Goal: Task Accomplishment & Management: Manage account settings

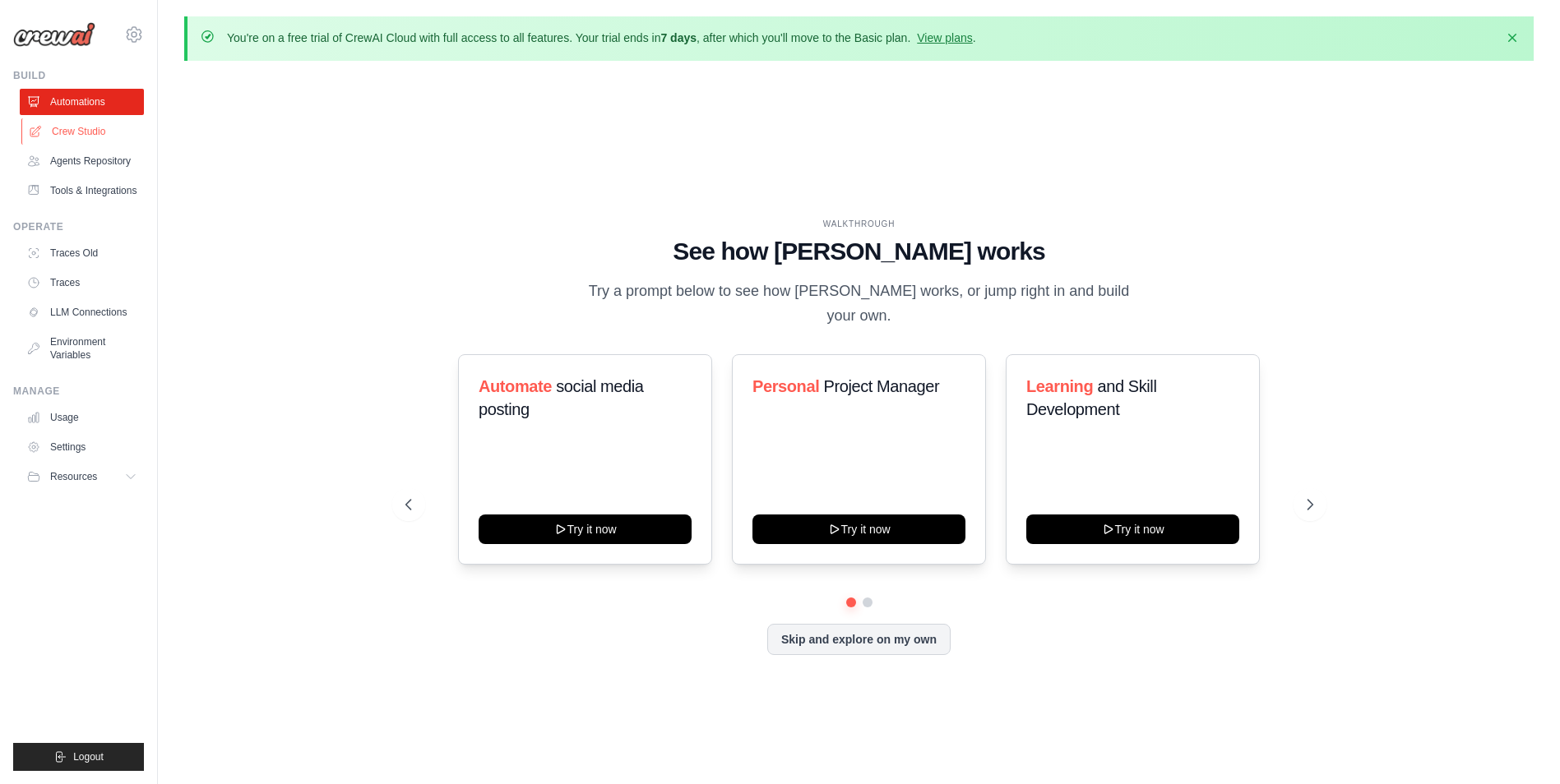
click at [90, 134] on link "Crew Studio" at bounding box center [83, 131] width 124 height 26
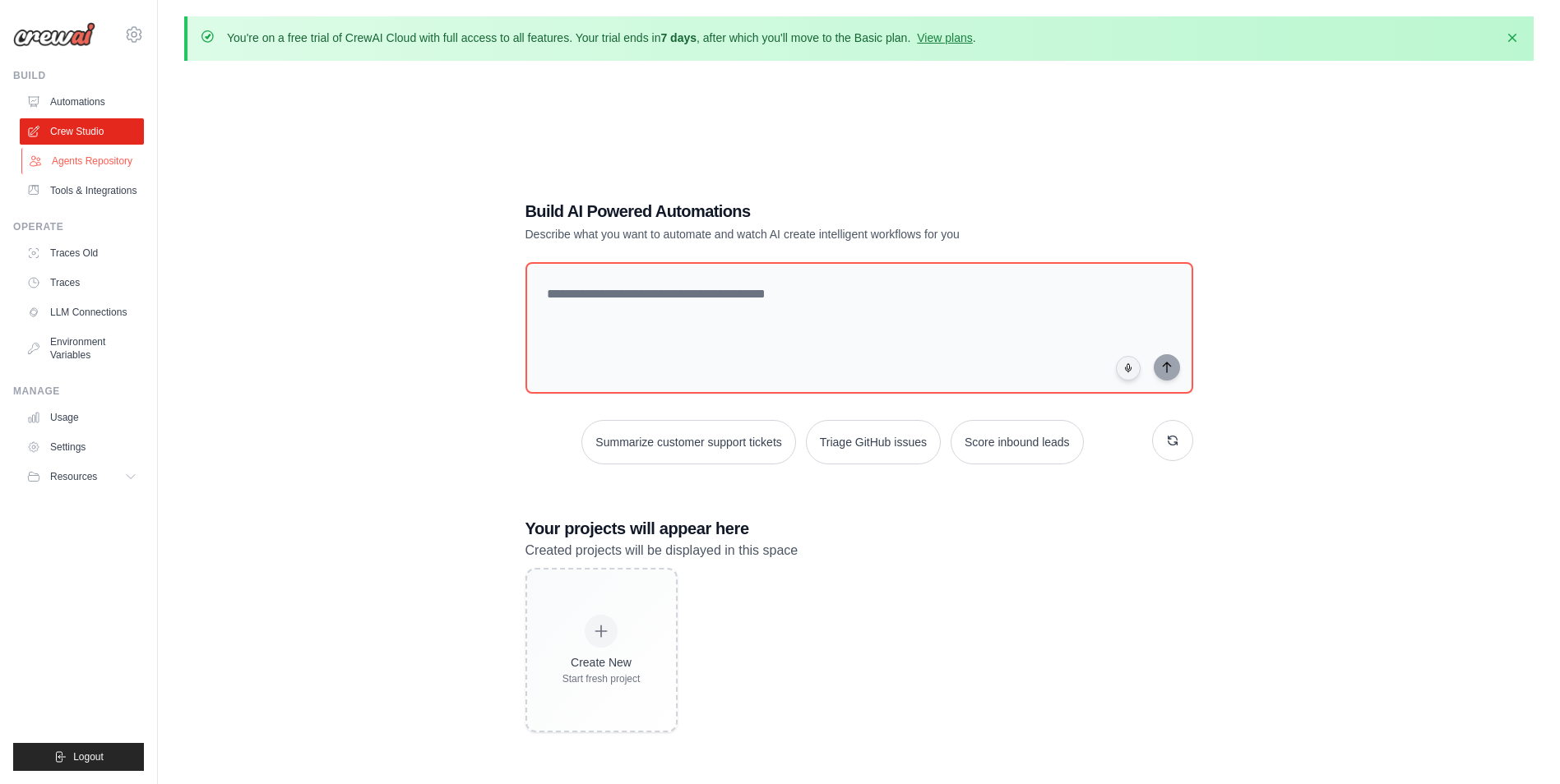
click at [94, 168] on link "Agents Repository" at bounding box center [83, 160] width 124 height 26
click at [94, 167] on link "Agents Repository" at bounding box center [83, 160] width 124 height 26
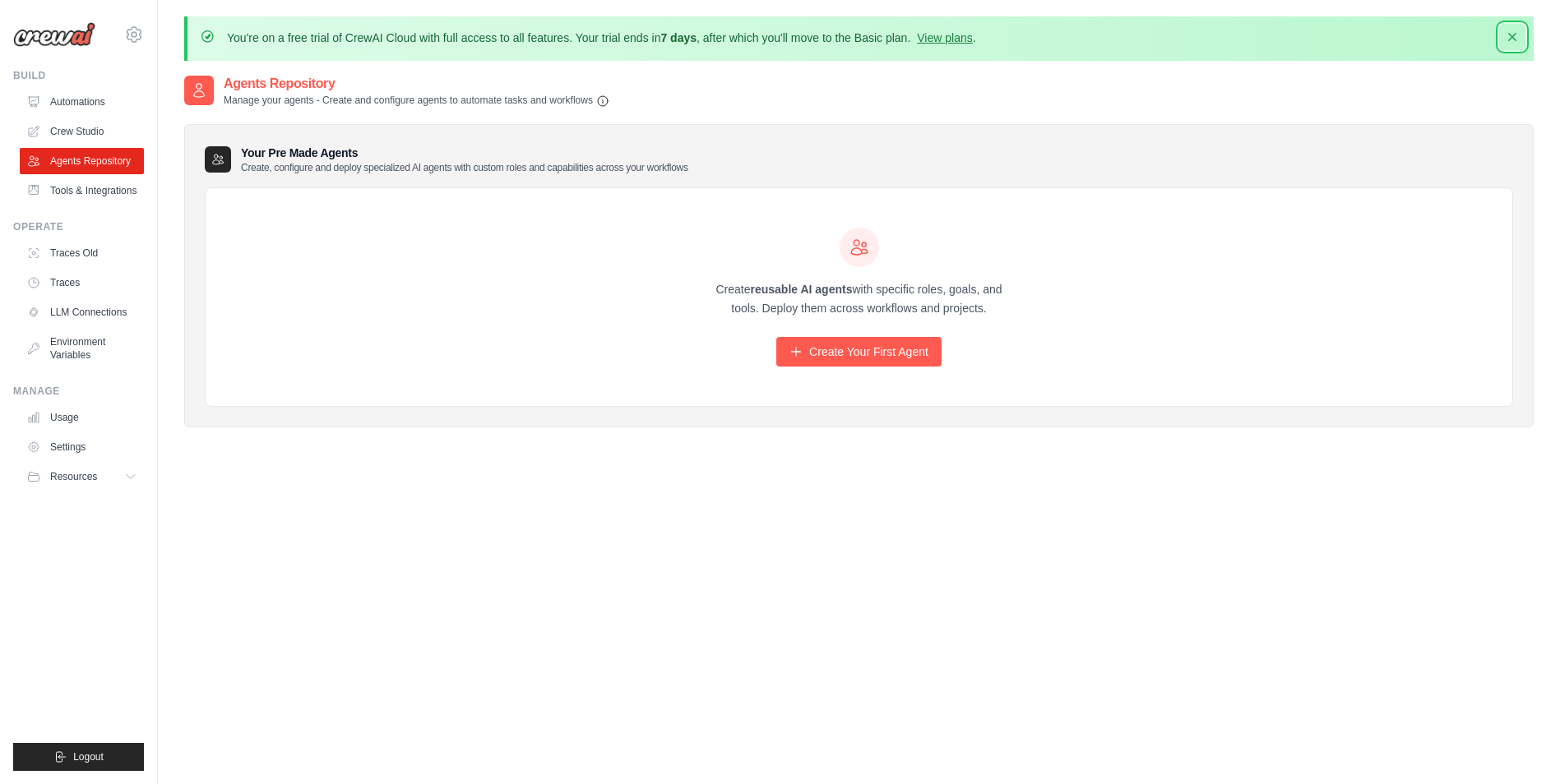
click at [1511, 37] on icon "button" at bounding box center [1512, 37] width 16 height 16
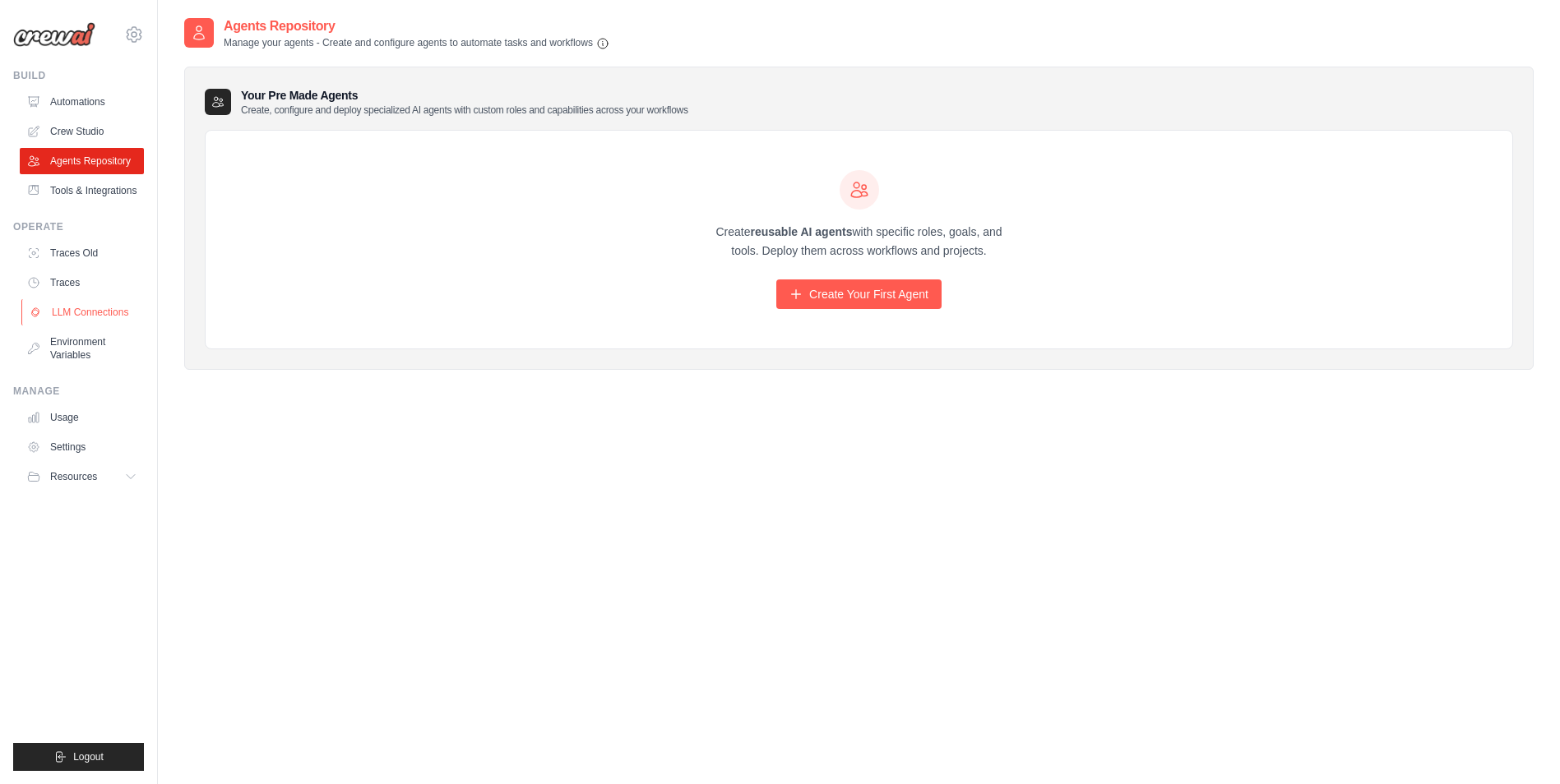
click at [85, 314] on link "LLM Connections" at bounding box center [83, 311] width 124 height 26
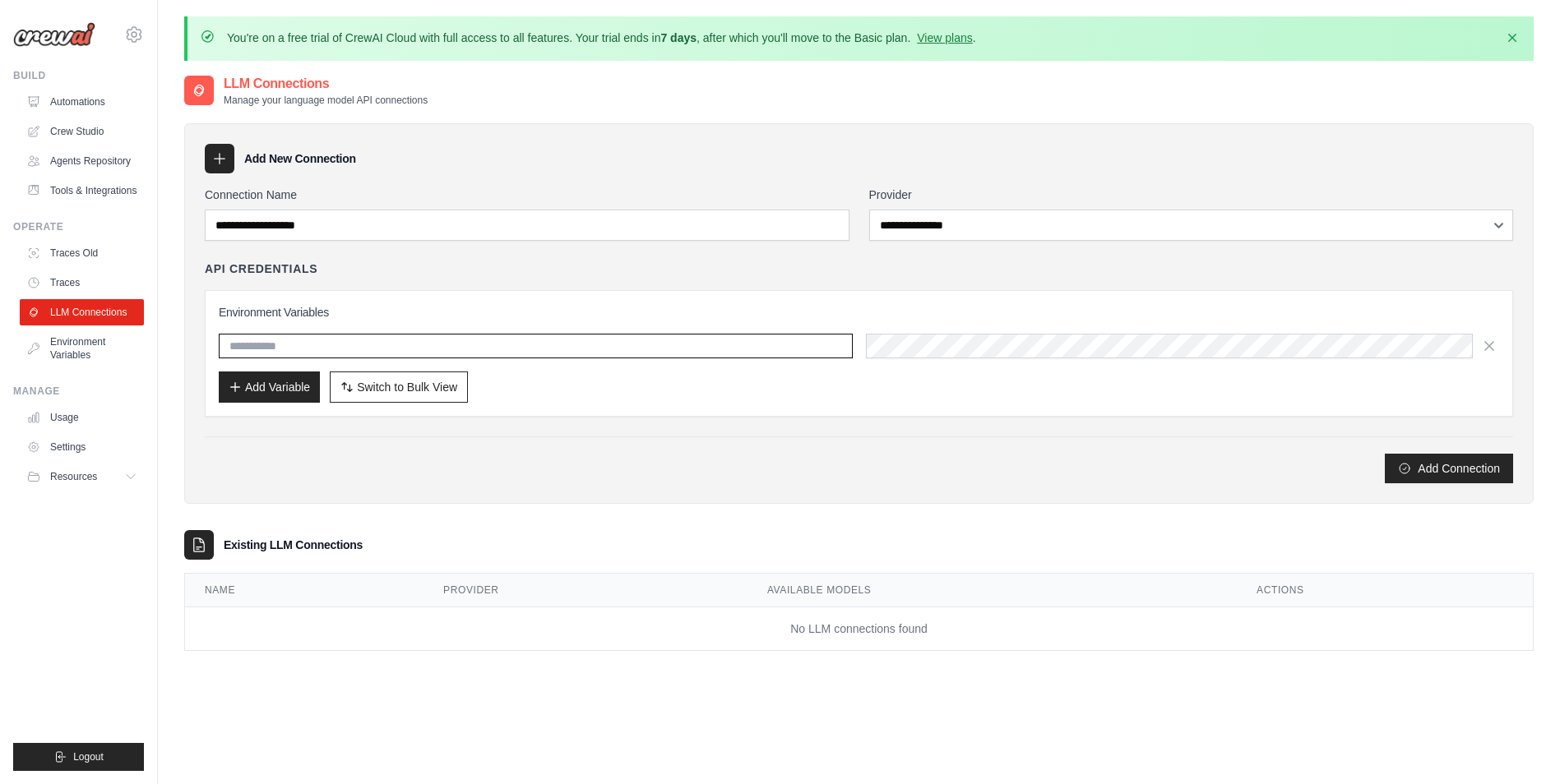
click at [247, 344] on input "text" at bounding box center [535, 346] width 634 height 25
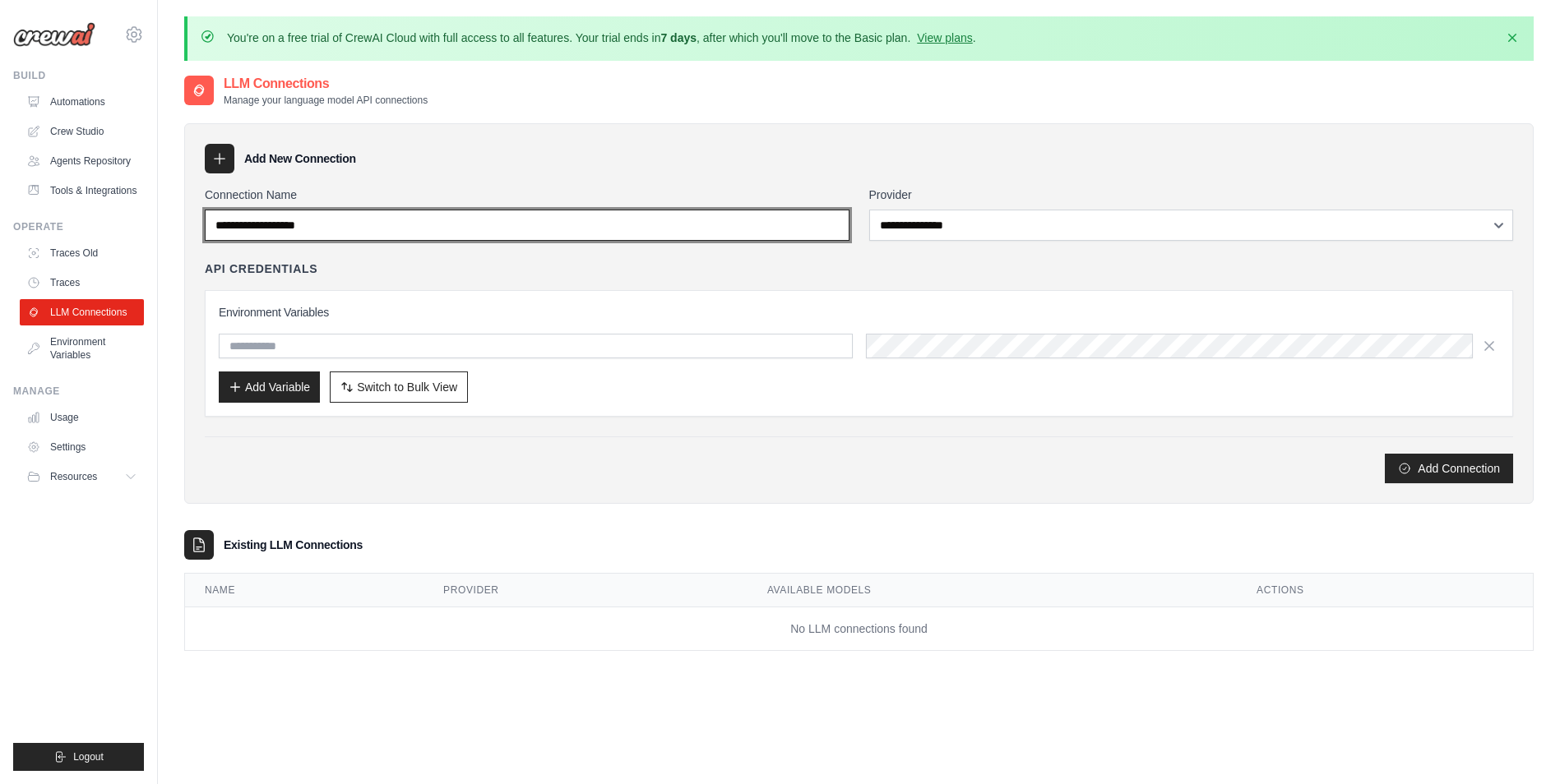
click at [337, 225] on input "Connection Name" at bounding box center [527, 225] width 644 height 31
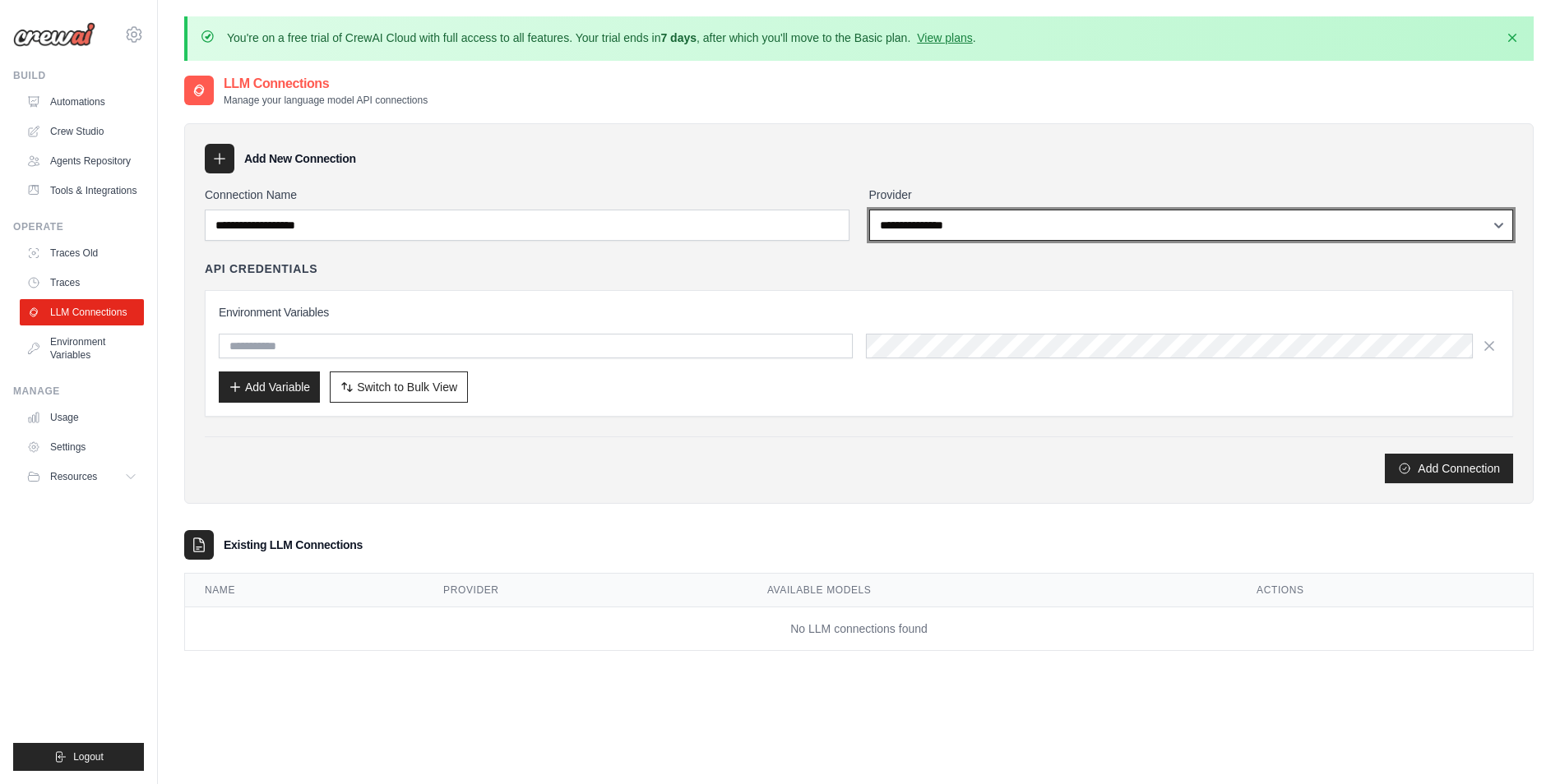
click at [996, 226] on select "**********" at bounding box center [1191, 225] width 644 height 31
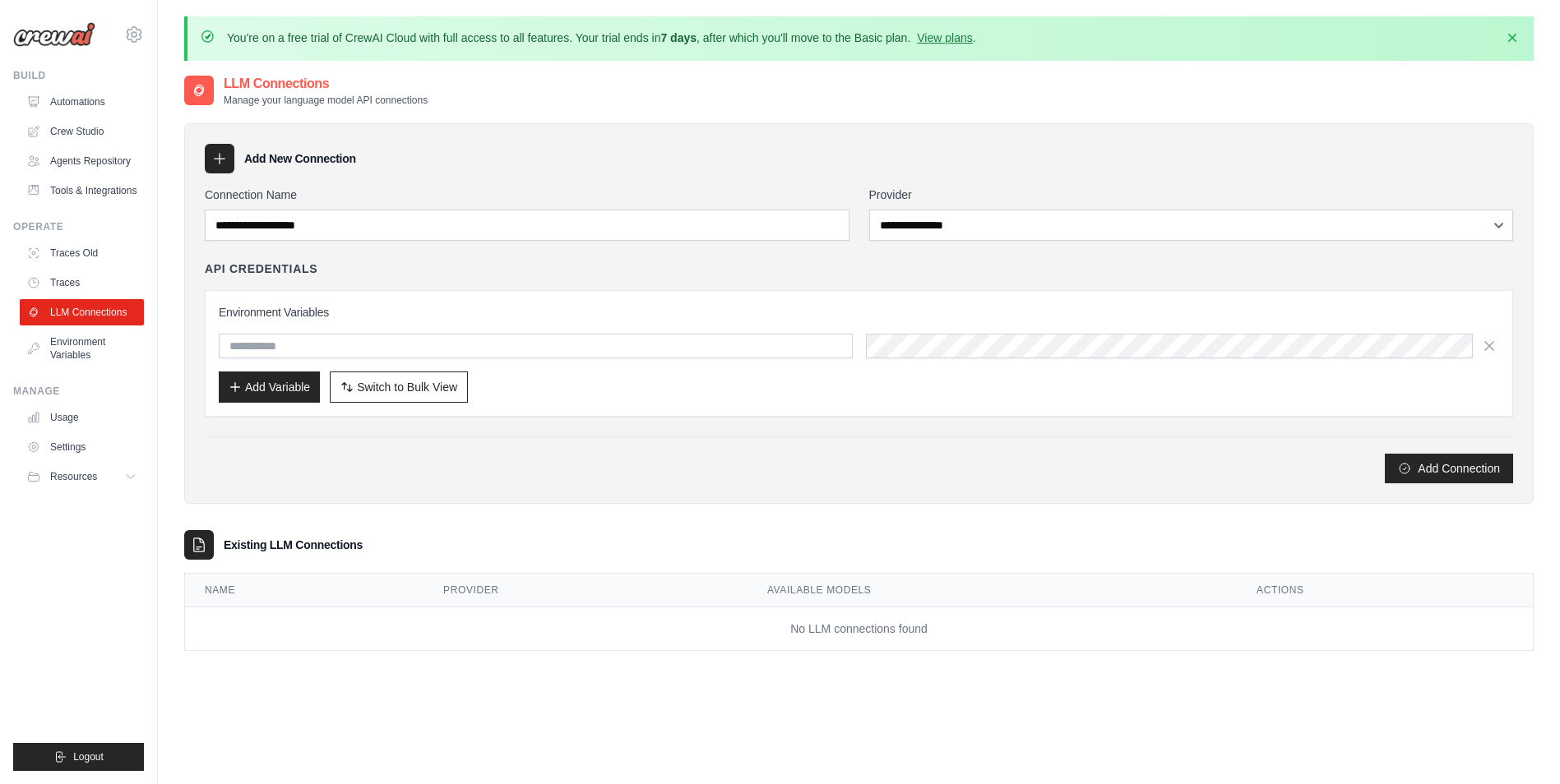
click at [609, 159] on div "Add New Connection" at bounding box center [859, 158] width 1309 height 30
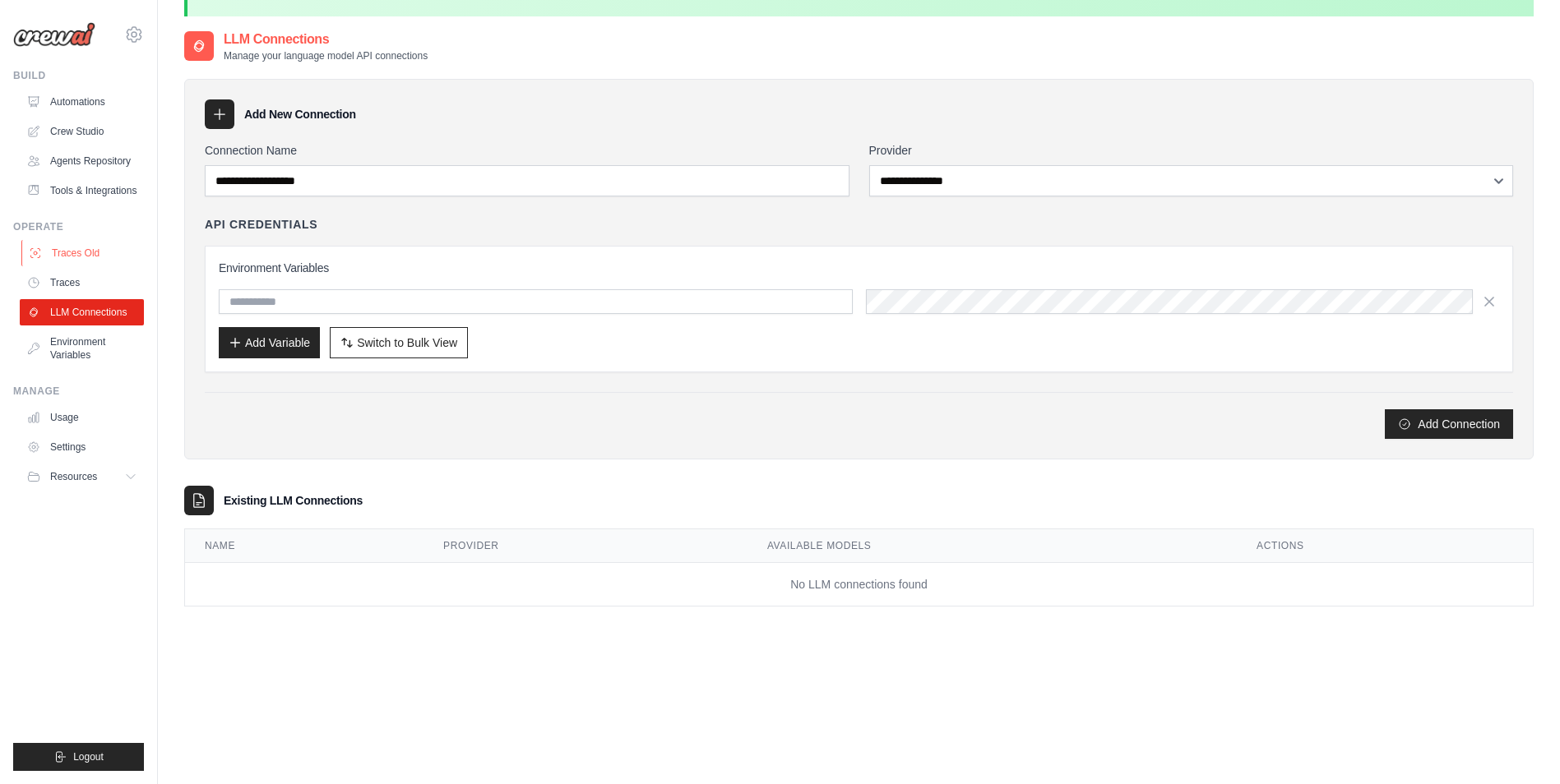
scroll to position [90, 0]
